Goal: Check status

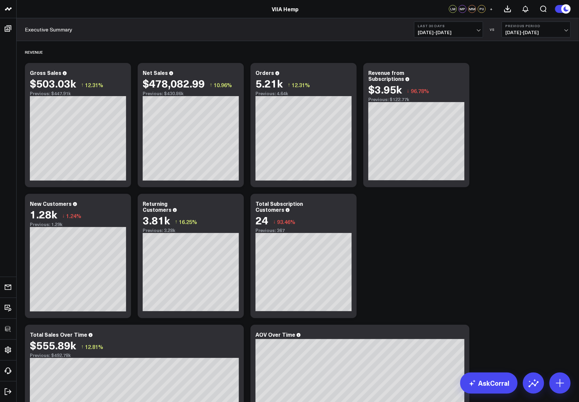
click at [443, 32] on span "08/10/25 - 09/08/25" at bounding box center [449, 32] width 62 height 5
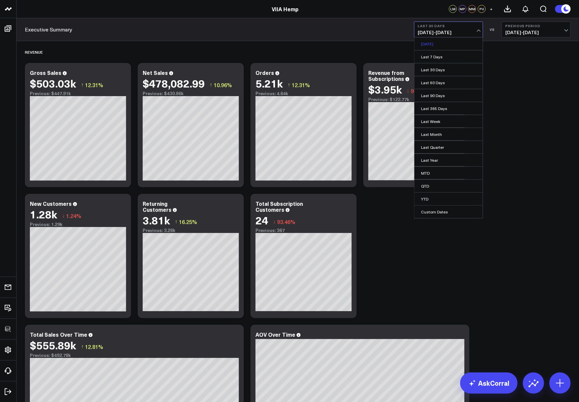
click at [438, 43] on link "[DATE]" at bounding box center [448, 43] width 68 height 13
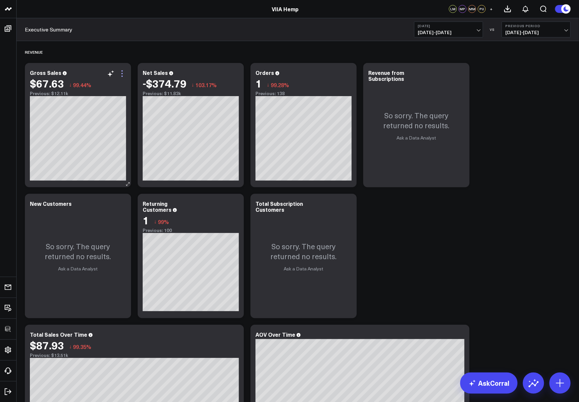
click at [123, 75] on icon at bounding box center [122, 74] width 8 height 8
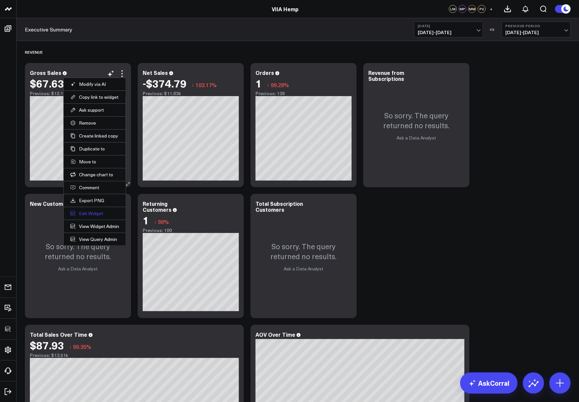
click at [91, 213] on button "Edit Widget" at bounding box center [94, 214] width 49 height 6
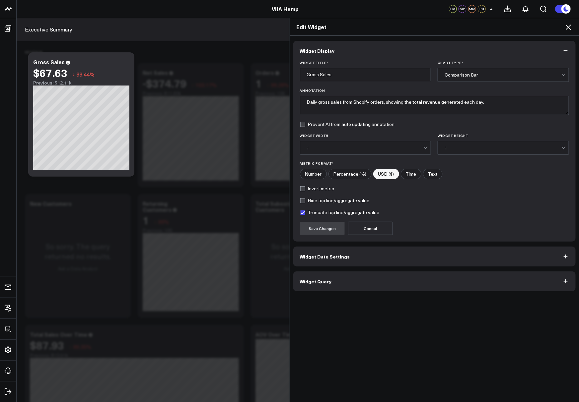
click at [314, 284] on button "Widget Query" at bounding box center [434, 282] width 283 height 20
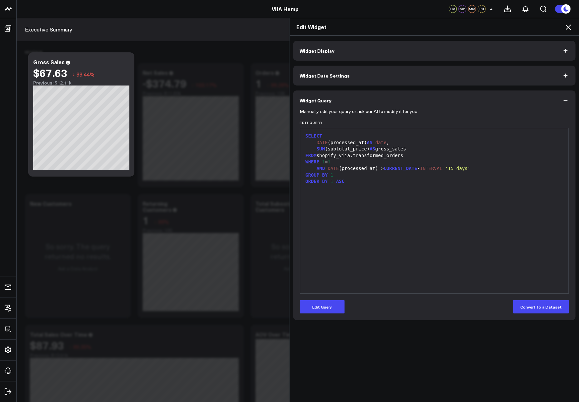
click at [569, 28] on icon at bounding box center [568, 27] width 8 height 8
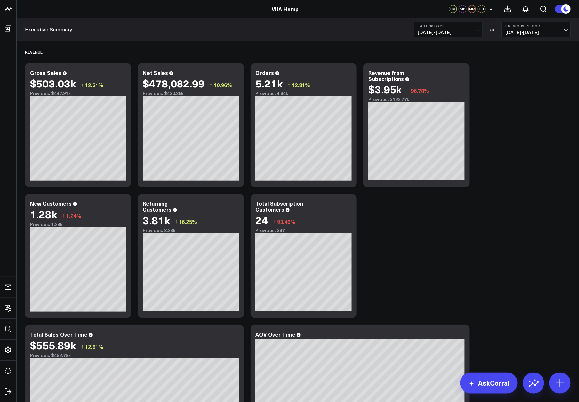
click at [444, 36] on button "Last 30 Days [DATE] - [DATE]" at bounding box center [448, 30] width 69 height 16
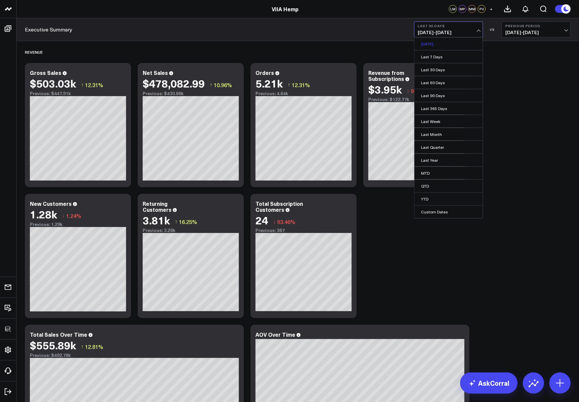
click at [433, 45] on link "[DATE]" at bounding box center [448, 43] width 68 height 13
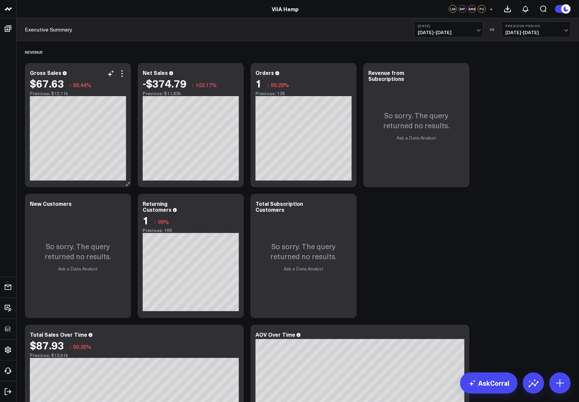
click at [122, 68] on div "Gross Sales $67.63 ↓ 99.44% Previous: $12.11k" at bounding box center [78, 125] width 106 height 124
click at [122, 73] on icon at bounding box center [121, 73] width 1 height 1
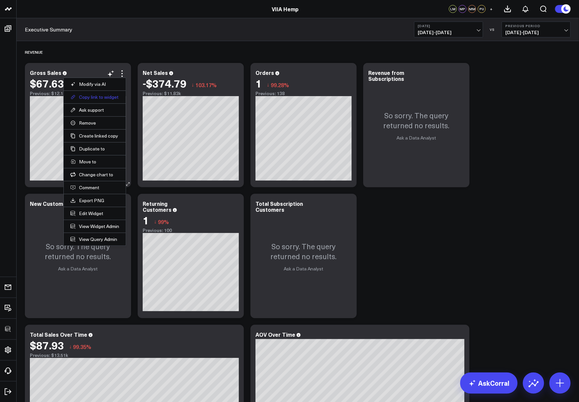
click at [107, 96] on button "Copy link to widget" at bounding box center [94, 97] width 49 height 6
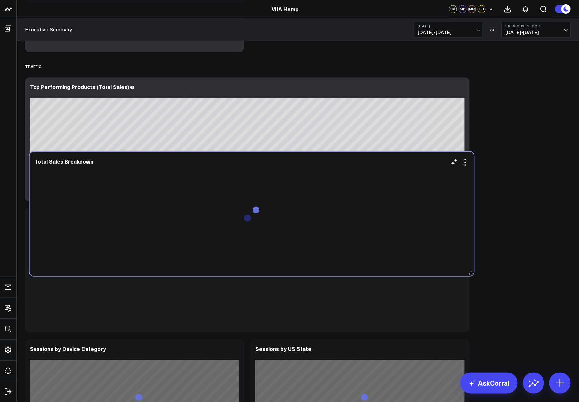
scroll to position [660, 0]
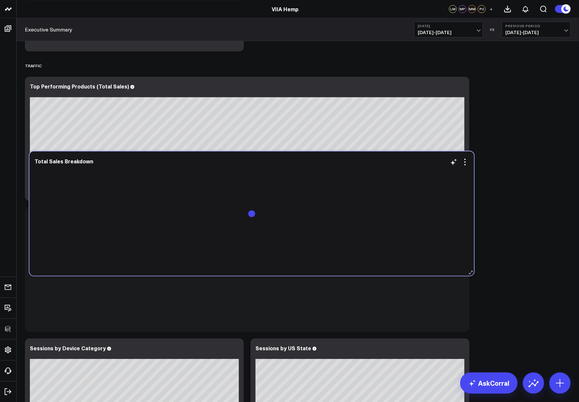
click at [459, 169] on div at bounding box center [252, 219] width 435 height 100
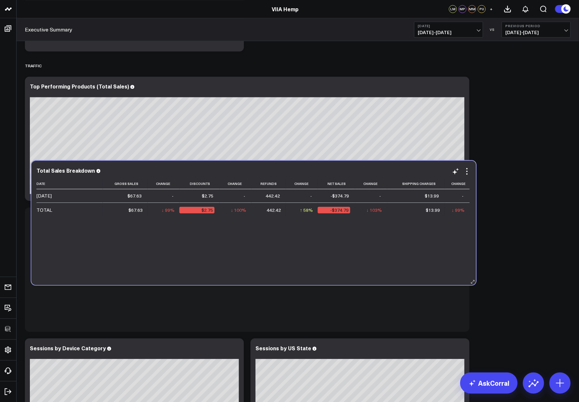
drag, startPoint x: 451, startPoint y: 165, endPoint x: 457, endPoint y: 253, distance: 88.5
click at [457, 253] on div "Date Gross Sales Change Discounts Change Refunds Change Net Sales Change Shippi…" at bounding box center [253, 229] width 435 height 100
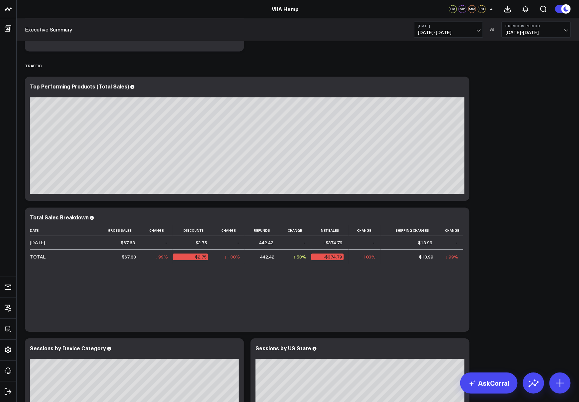
click at [519, 222] on div "Revenue Modify via AI Copy link to widget Ask support Remove Create linked copy…" at bounding box center [298, 120] width 552 height 1479
